Goal: Task Accomplishment & Management: Use online tool/utility

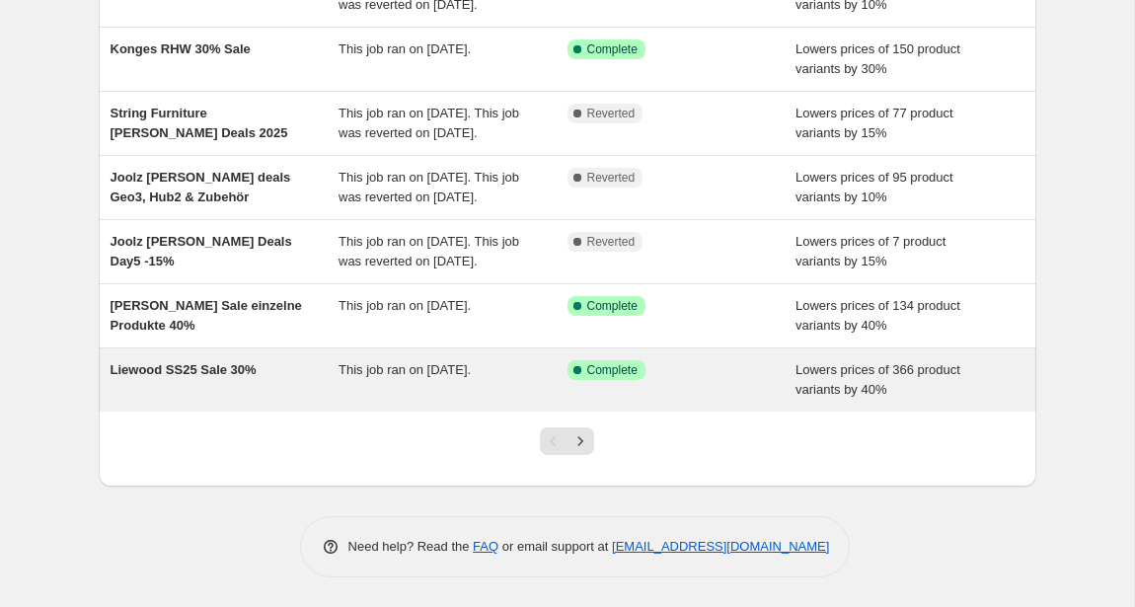
scroll to position [548, 0]
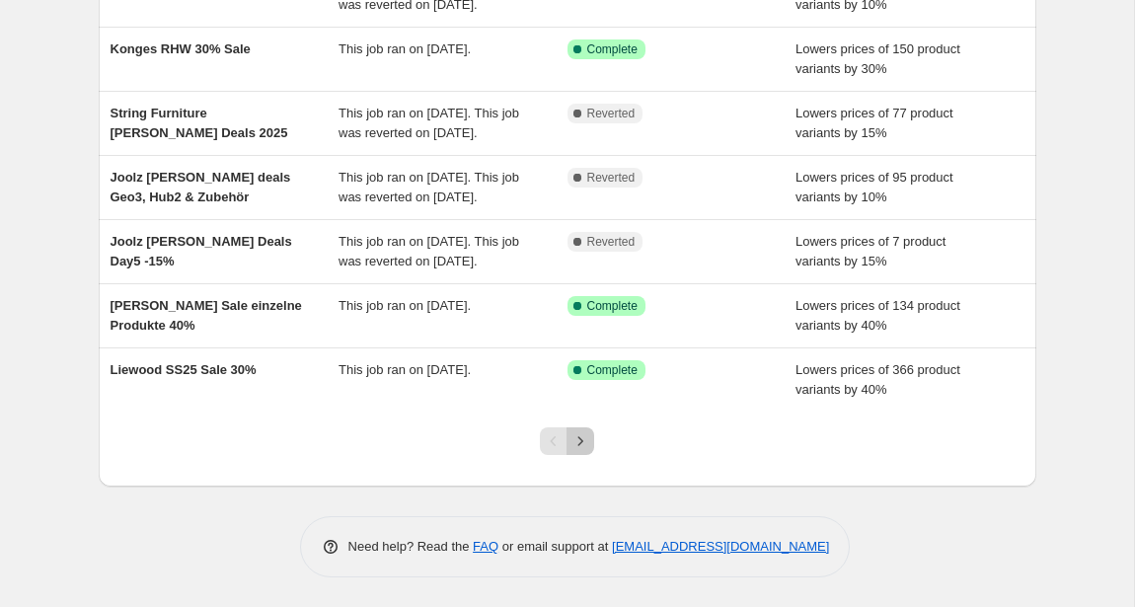
click at [582, 436] on icon "Next" at bounding box center [580, 441] width 20 height 20
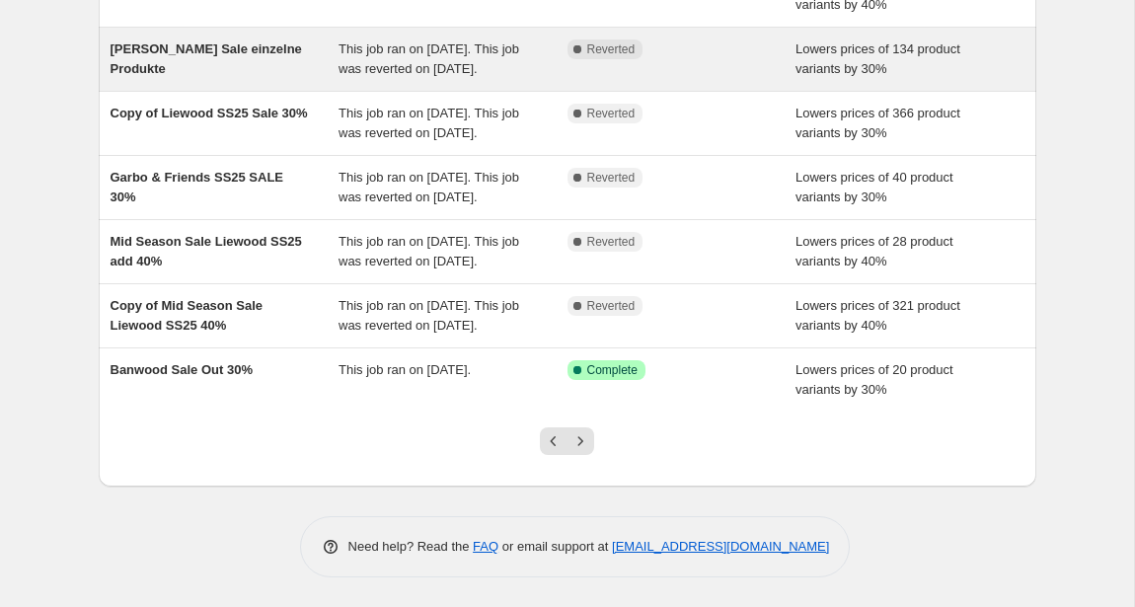
scroll to position [508, 0]
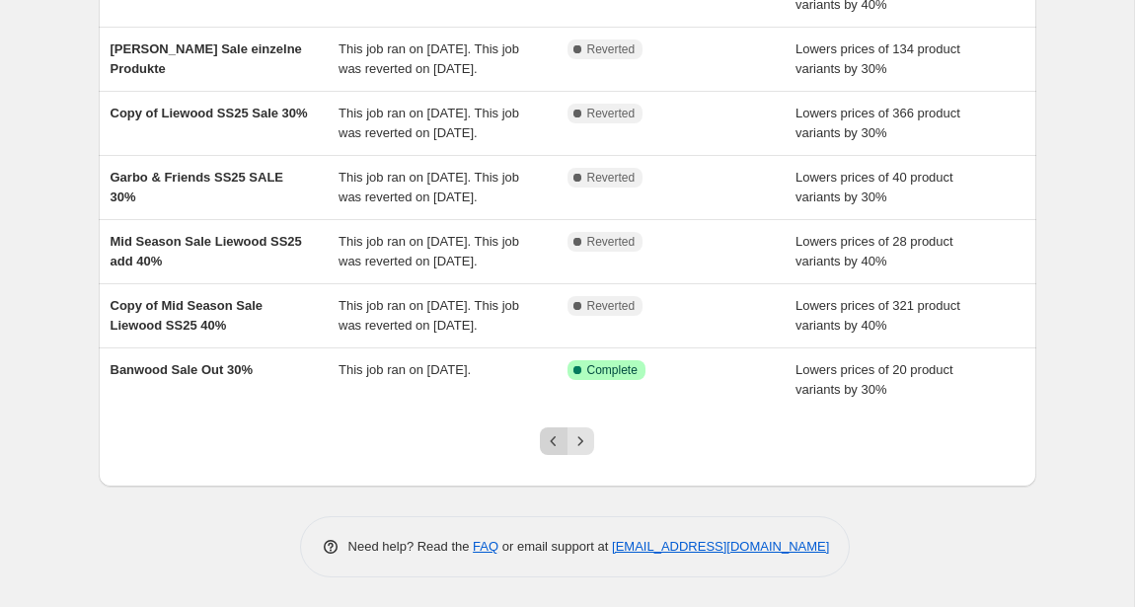
click at [557, 446] on icon "Previous" at bounding box center [554, 441] width 20 height 20
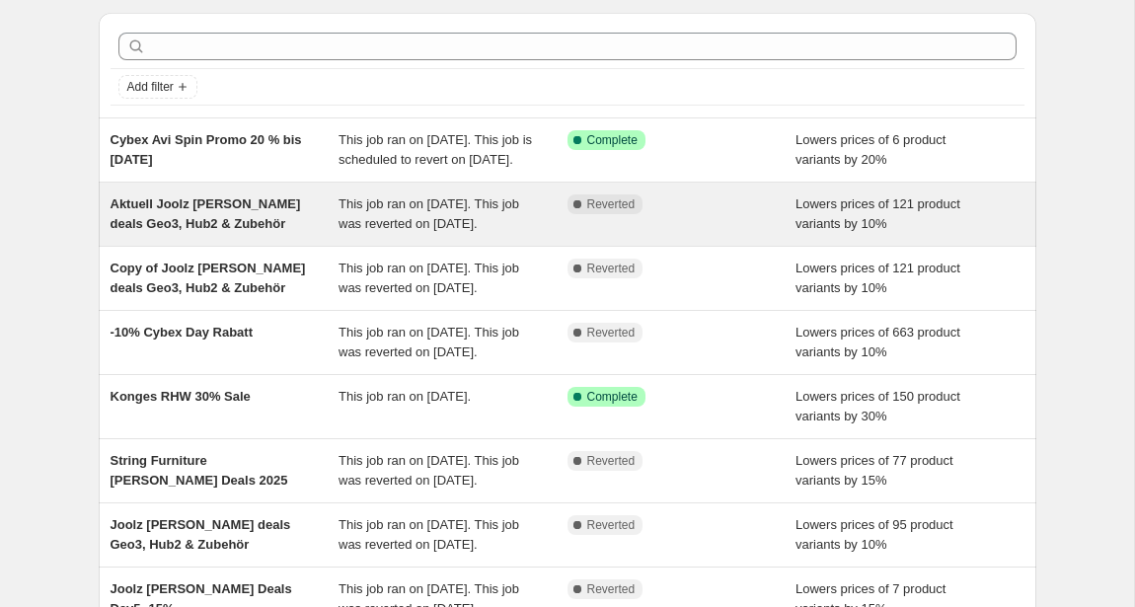
scroll to position [63, 0]
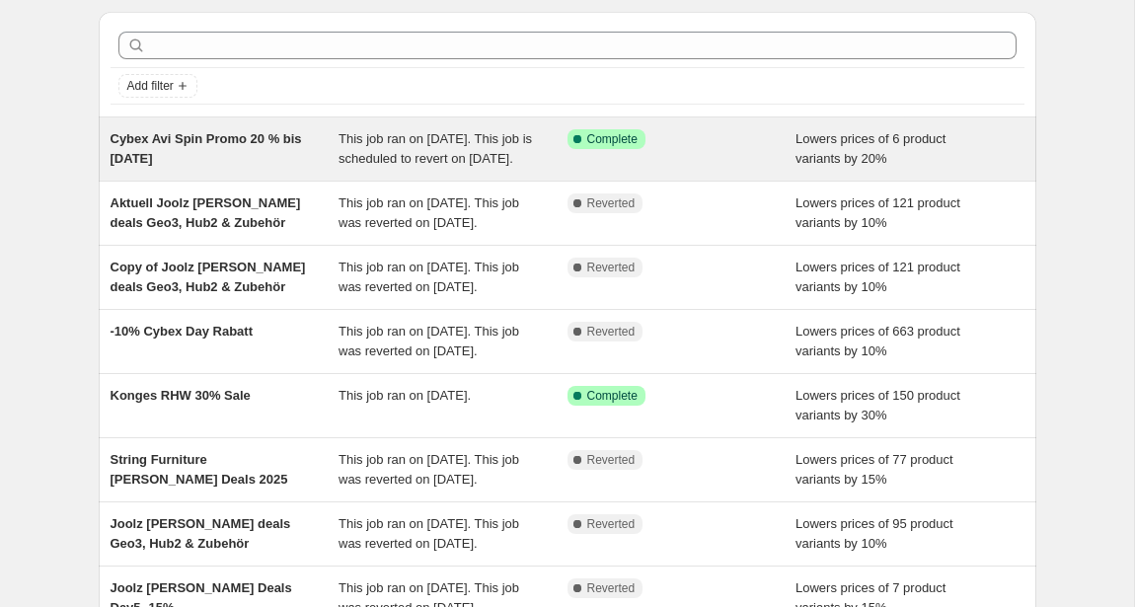
click at [409, 166] on span "This job ran on 3 October 2025. This job is scheduled to revert on 31 October 2…" at bounding box center [434, 148] width 193 height 35
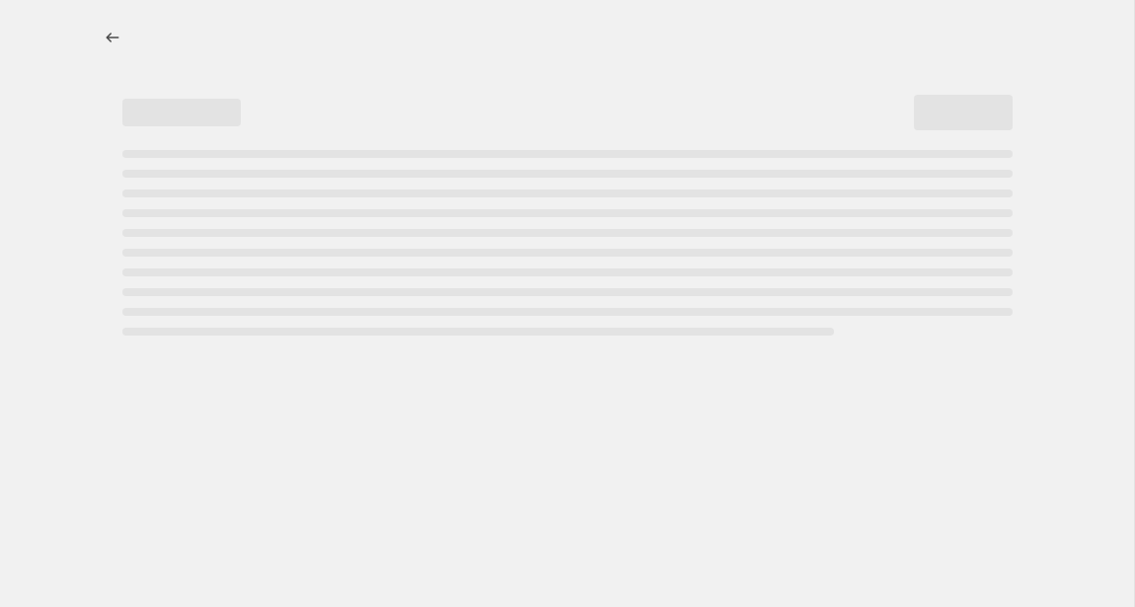
select select "percentage"
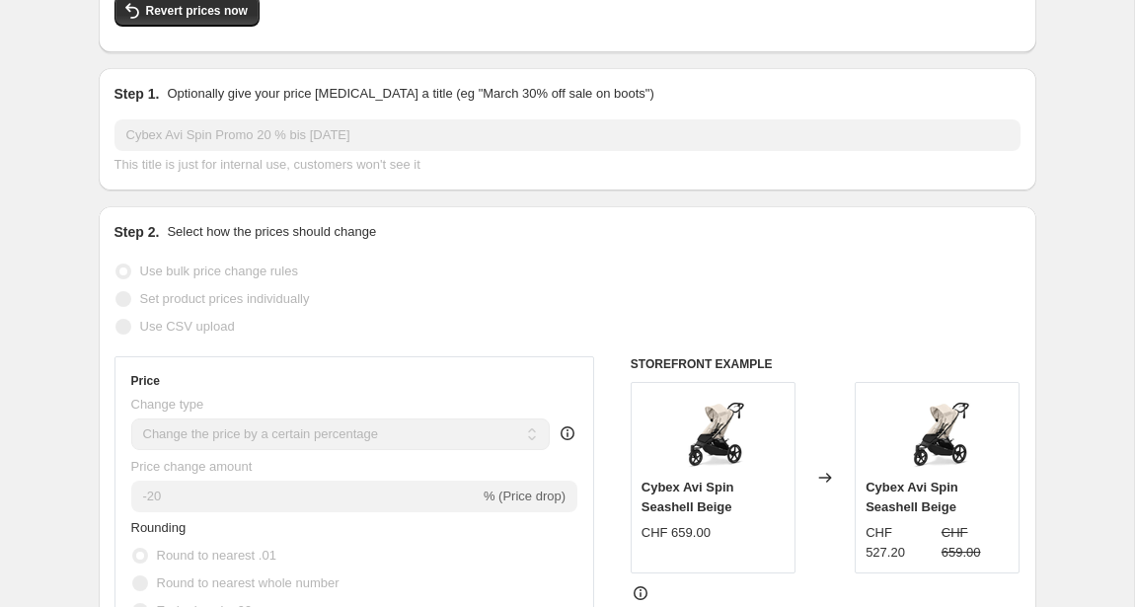
scroll to position [472, 0]
